Goal: Entertainment & Leisure: Browse casually

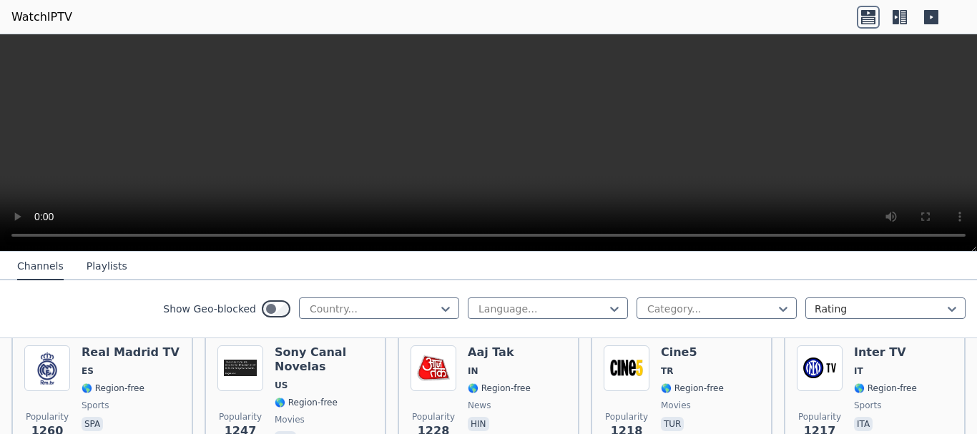
scroll to position [1431, 0]
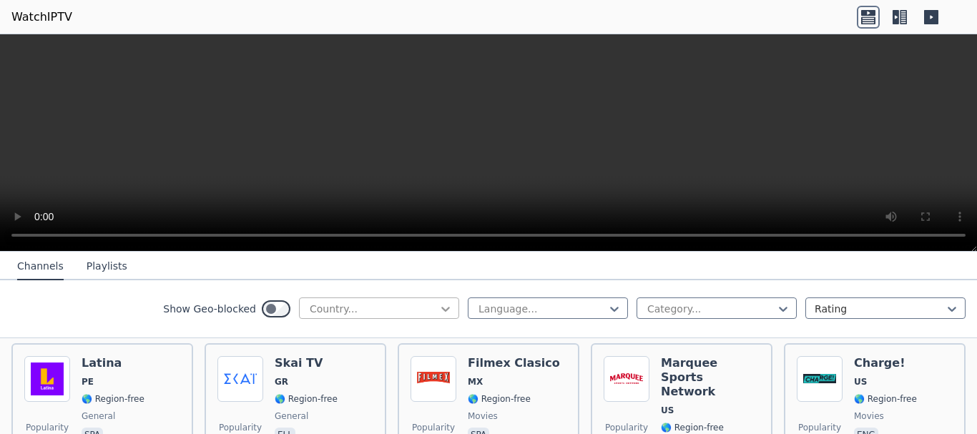
click at [439, 307] on icon at bounding box center [446, 309] width 14 height 14
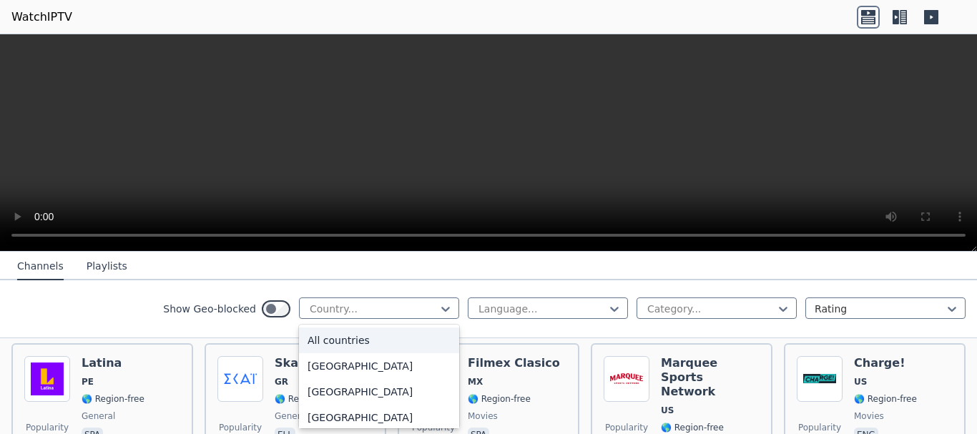
click at [348, 342] on div "All countries" at bounding box center [379, 341] width 160 height 26
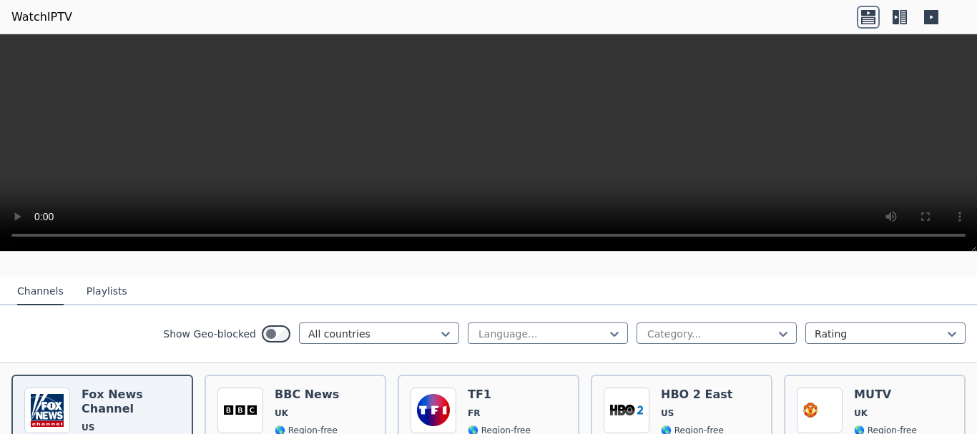
scroll to position [143, 0]
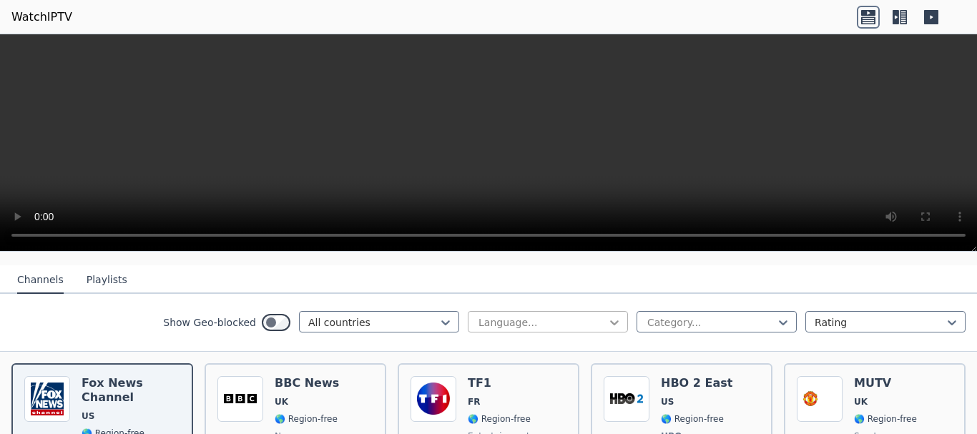
click at [608, 316] on icon at bounding box center [614, 323] width 14 height 14
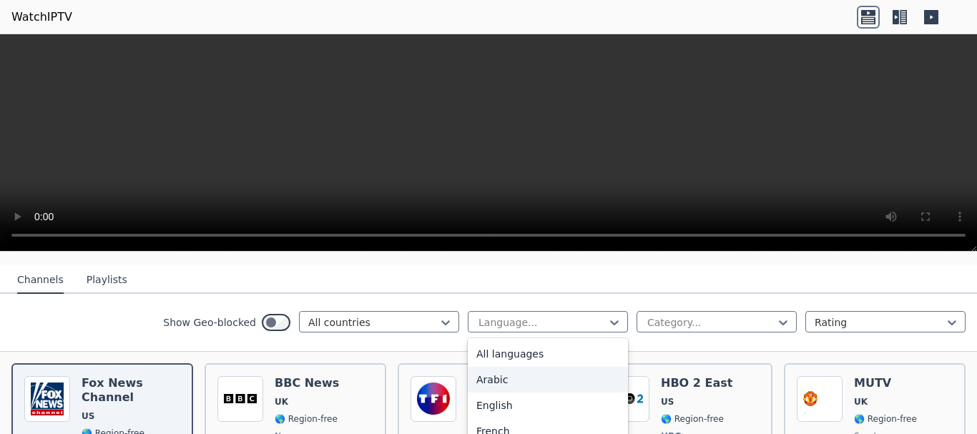
click at [489, 367] on div "Arabic" at bounding box center [548, 380] width 160 height 26
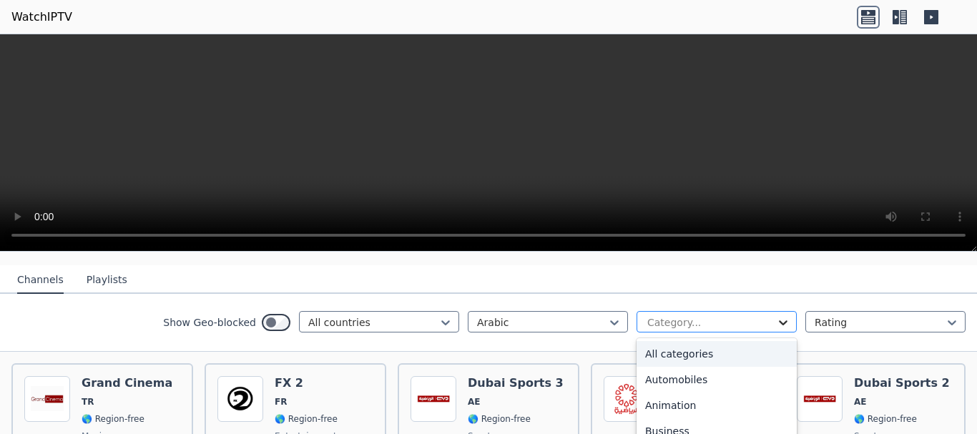
click at [776, 316] on icon at bounding box center [783, 323] width 14 height 14
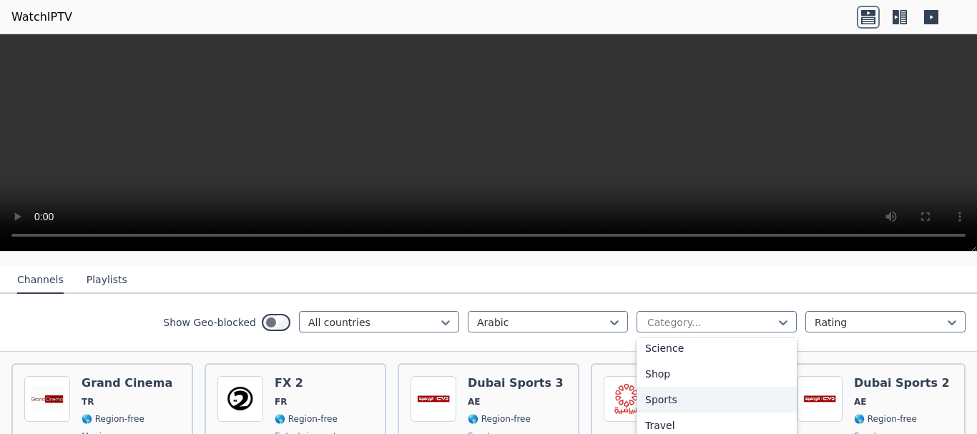
click at [656, 387] on div "Sports" at bounding box center [717, 400] width 160 height 26
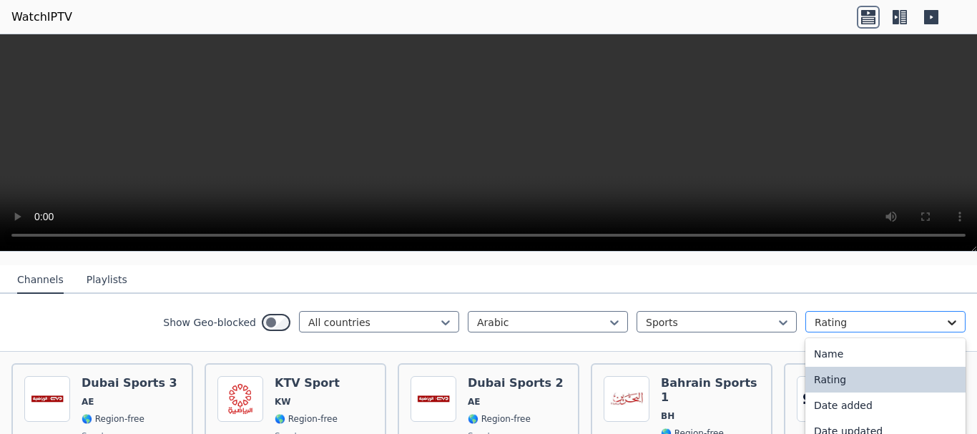
click at [945, 316] on icon at bounding box center [952, 323] width 14 height 14
click at [864, 341] on div "Name" at bounding box center [886, 354] width 160 height 26
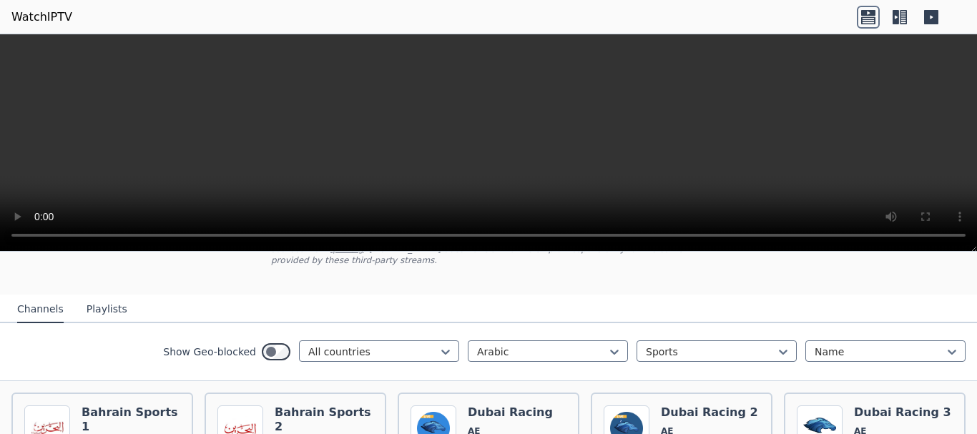
scroll to position [101, 0]
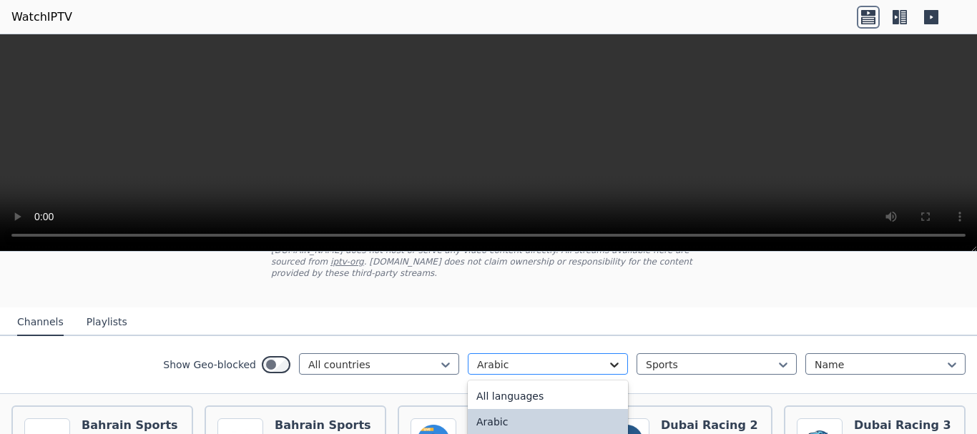
click at [607, 358] on icon at bounding box center [614, 365] width 14 height 14
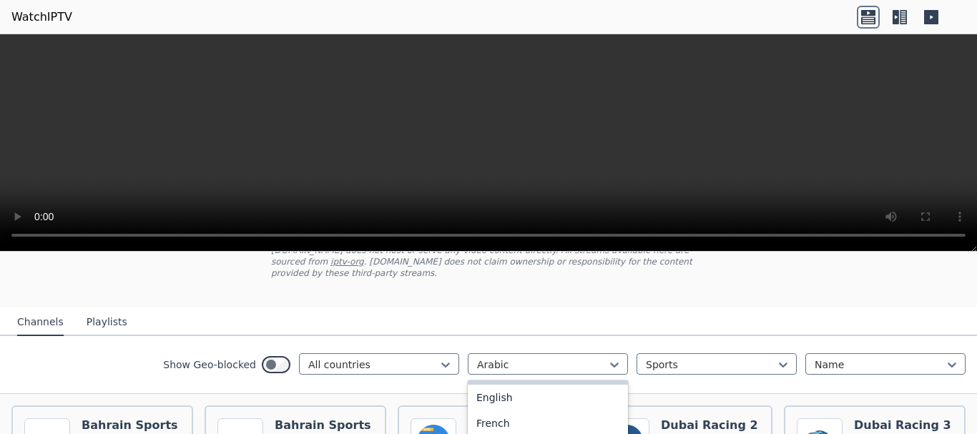
scroll to position [61, 0]
click at [502, 401] on div "French" at bounding box center [548, 413] width 160 height 26
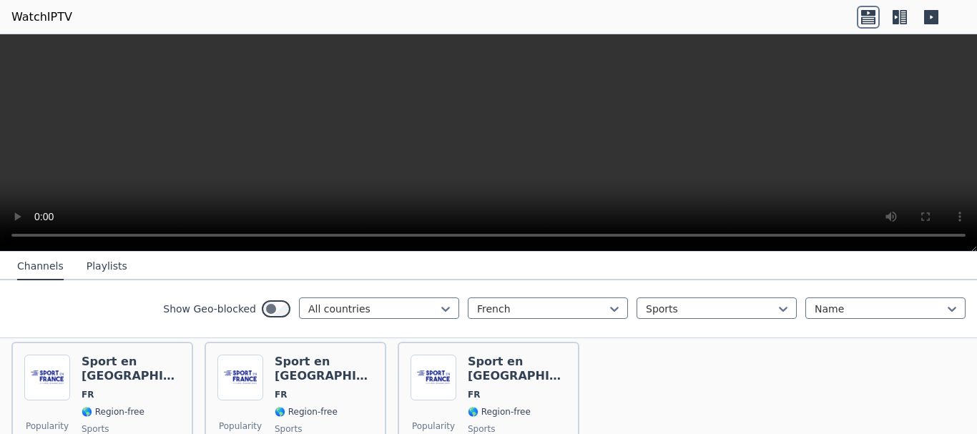
scroll to position [168, 0]
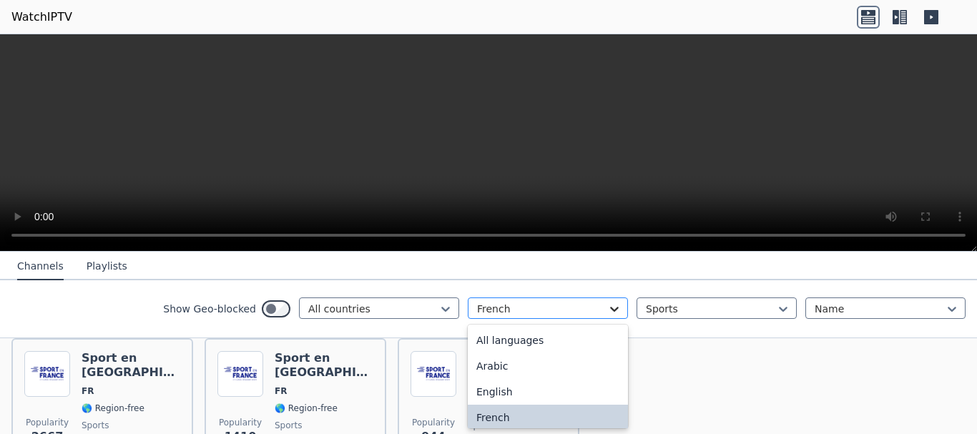
click at [607, 312] on icon at bounding box center [614, 309] width 14 height 14
click at [512, 341] on div "All languages" at bounding box center [548, 341] width 160 height 26
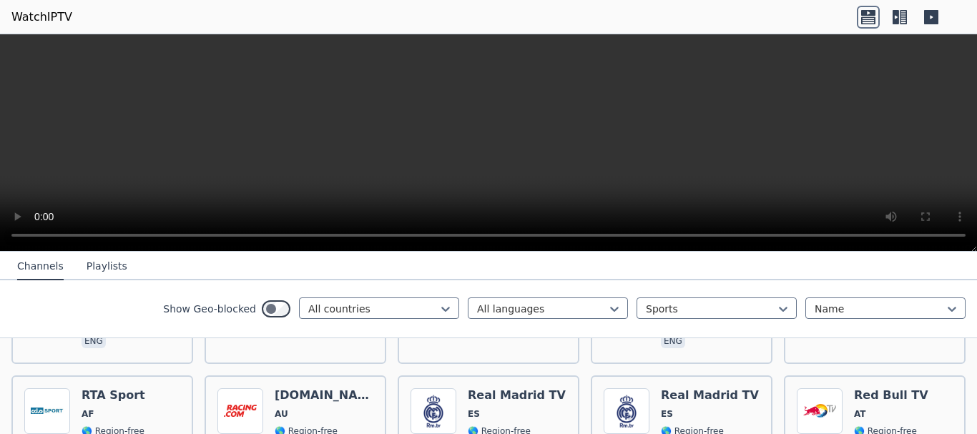
scroll to position [2171, 0]
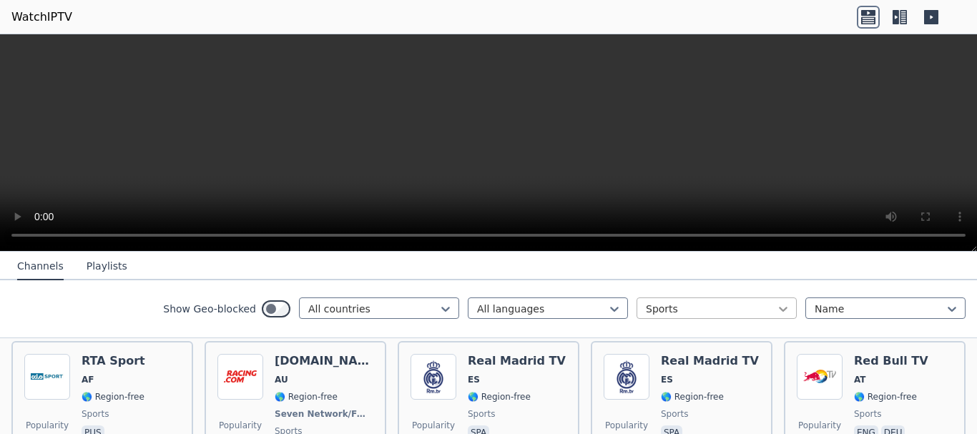
click at [776, 315] on icon at bounding box center [783, 309] width 14 height 14
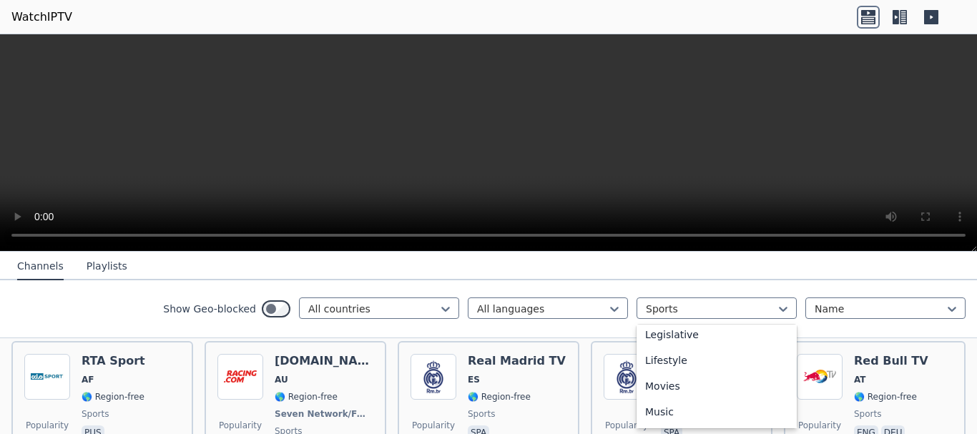
scroll to position [311, 0]
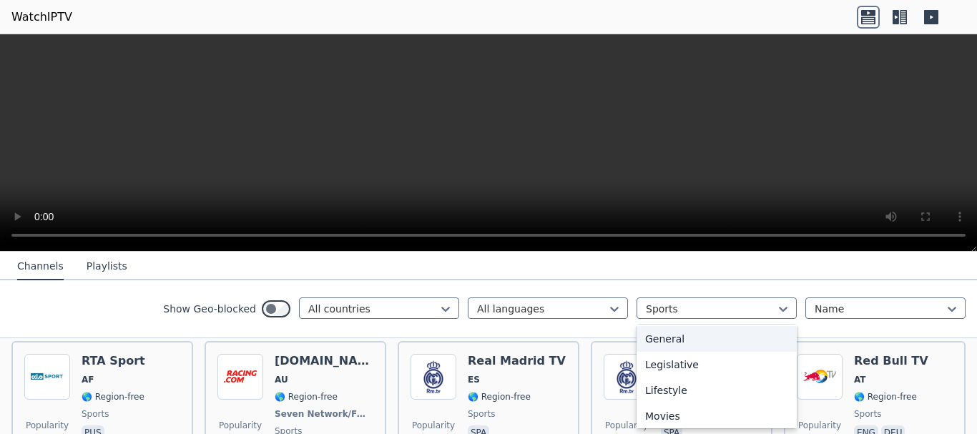
click at [657, 334] on div "General" at bounding box center [717, 339] width 160 height 26
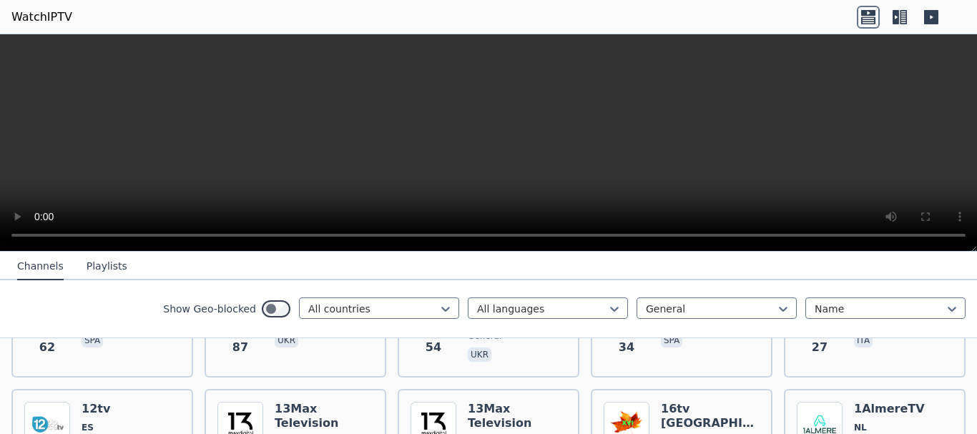
scroll to position [286, 0]
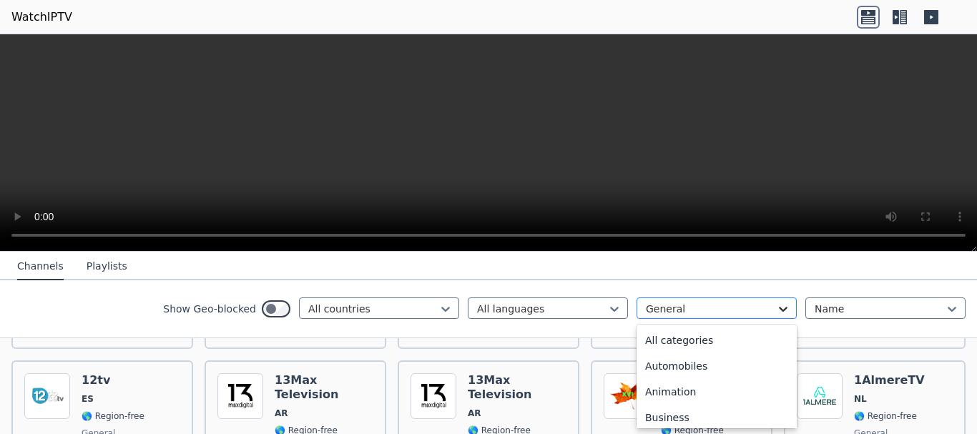
click at [776, 308] on icon at bounding box center [783, 309] width 14 height 14
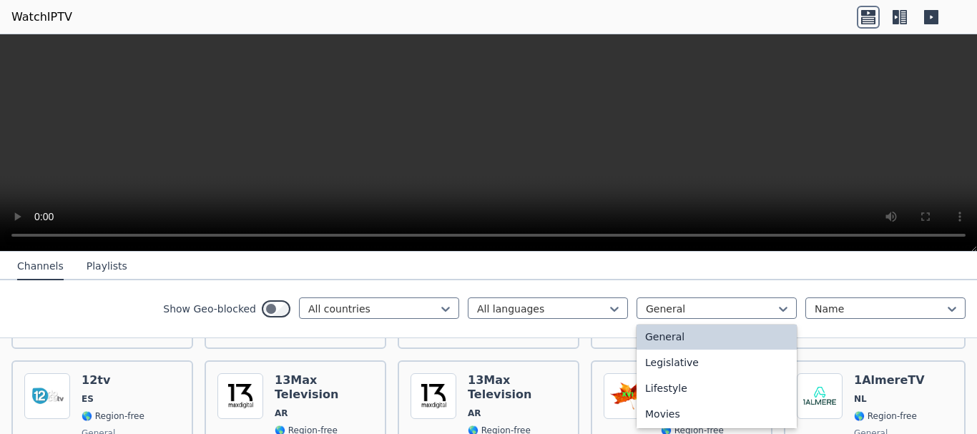
scroll to position [311, 0]
click at [650, 416] on div "Movies" at bounding box center [717, 417] width 160 height 26
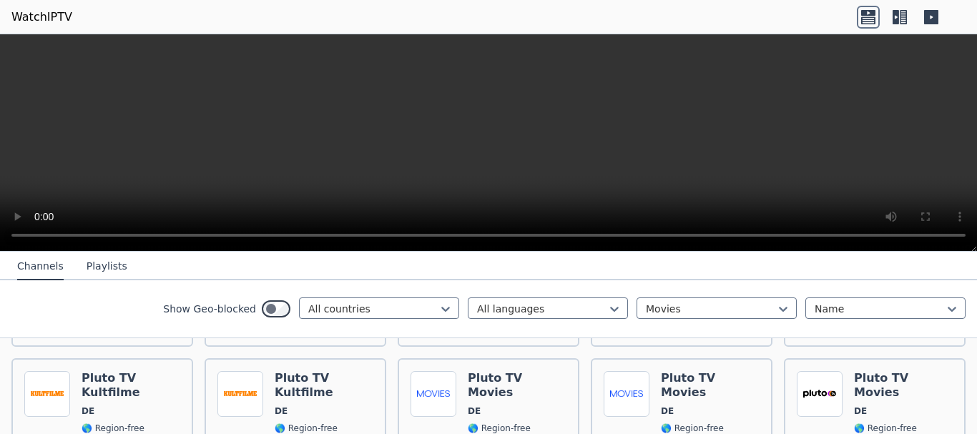
scroll to position [3148, 0]
